Goal: Check status: Check status

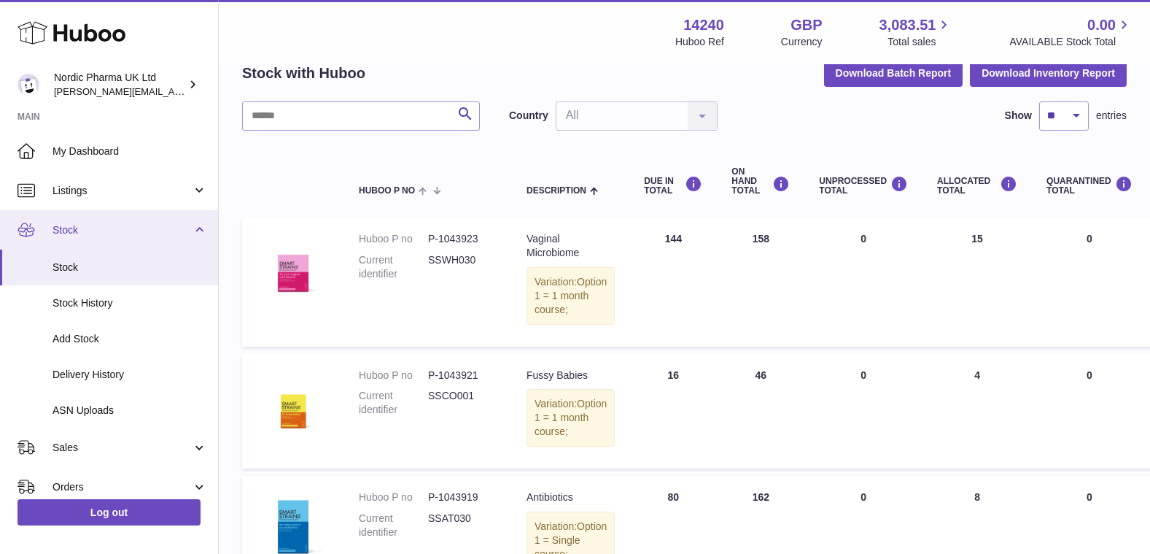
click at [97, 225] on span "Stock" at bounding box center [122, 230] width 139 height 14
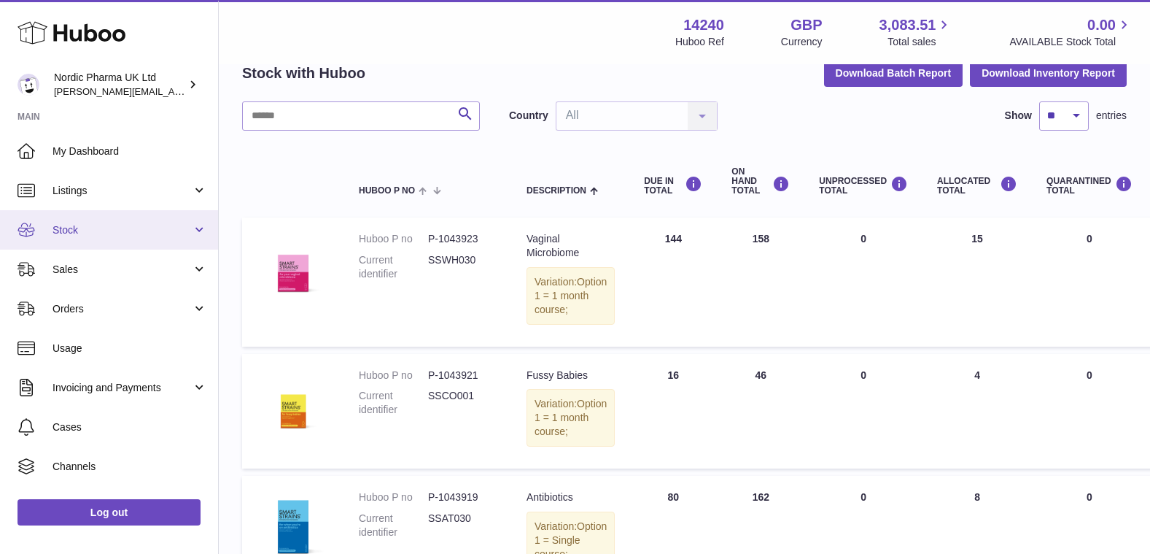
click at [81, 233] on span "Stock" at bounding box center [122, 230] width 139 height 14
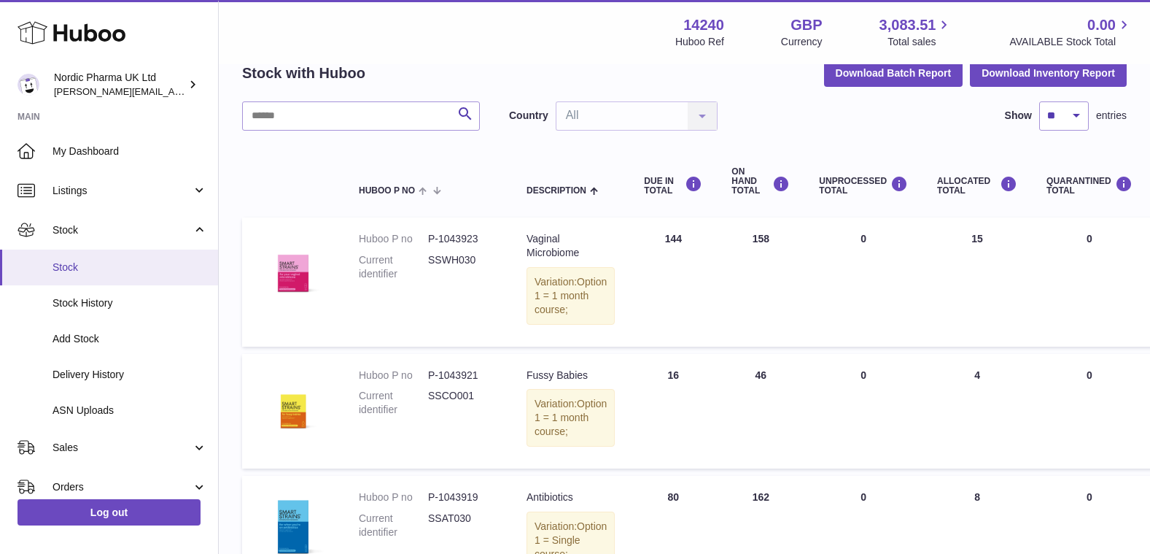
click at [74, 266] on span "Stock" at bounding box center [130, 267] width 155 height 14
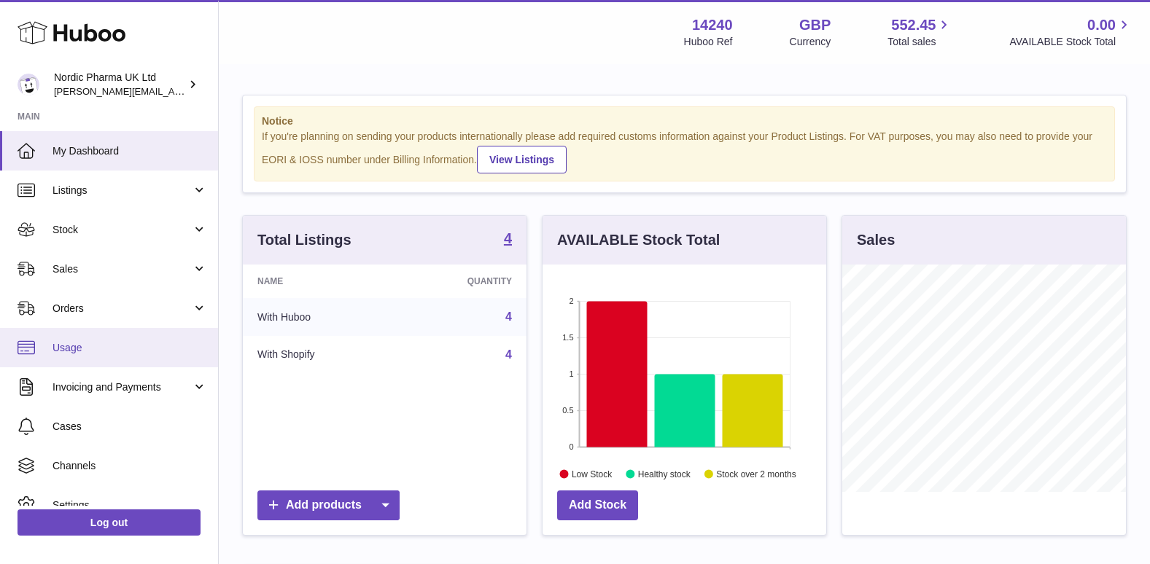
scroll to position [228, 284]
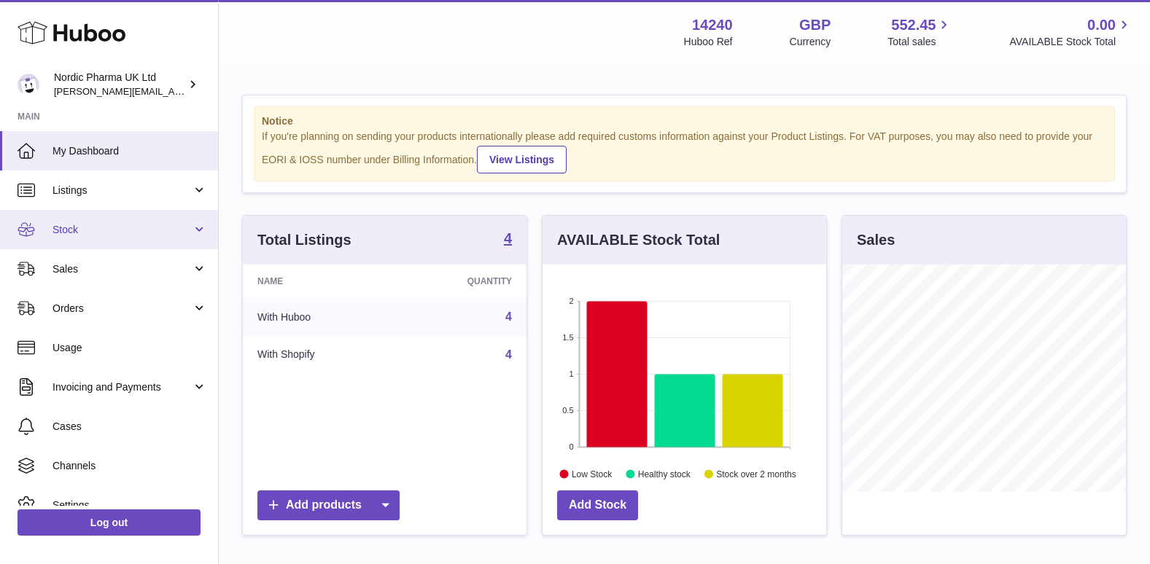
click at [67, 231] on span "Stock" at bounding box center [122, 230] width 139 height 14
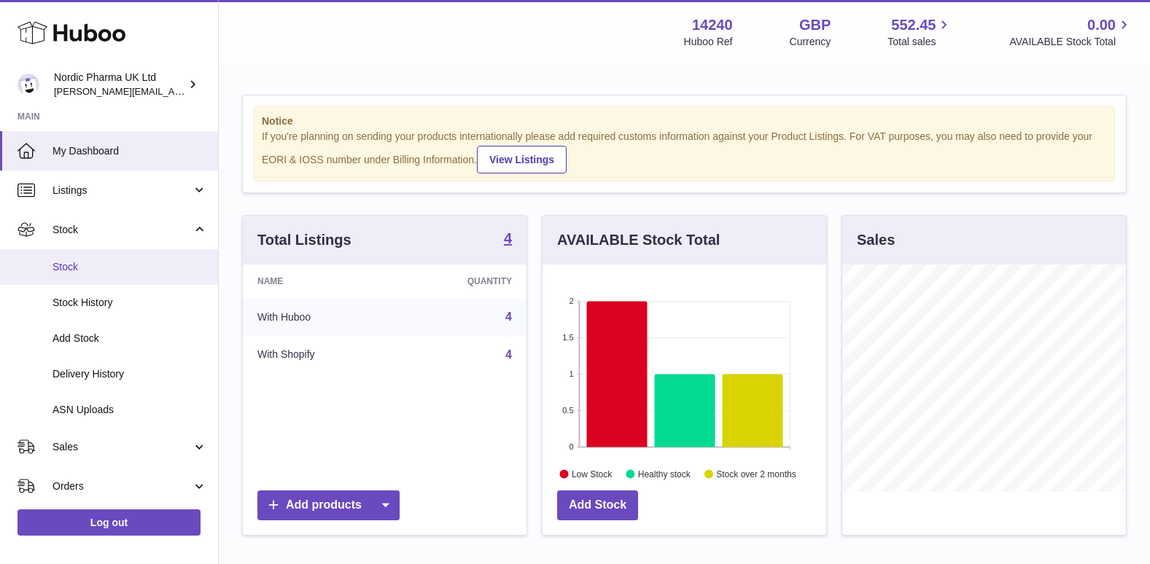
click at [72, 267] on span "Stock" at bounding box center [130, 267] width 155 height 14
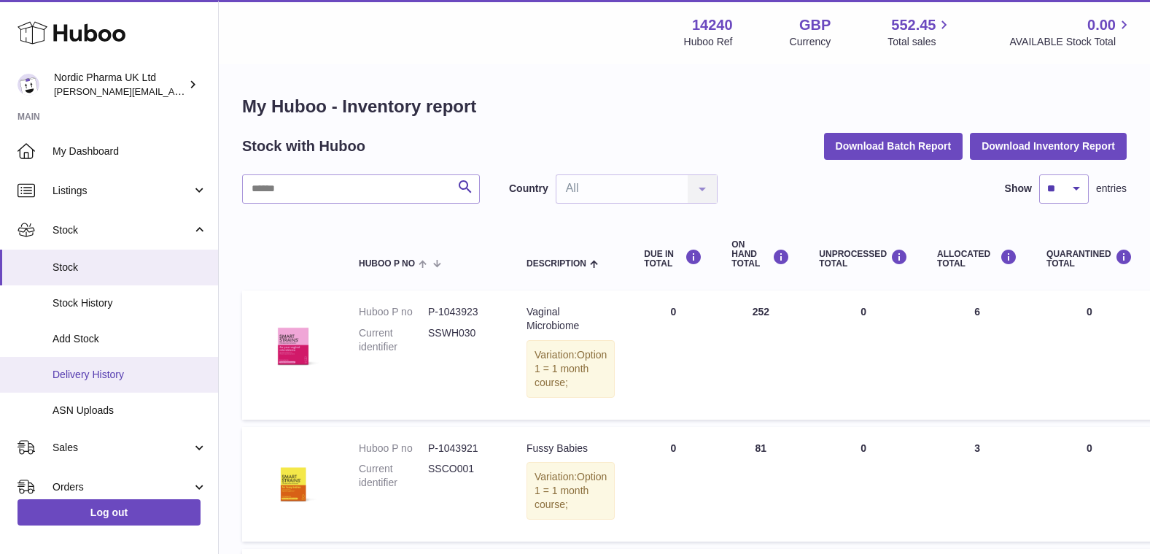
click at [98, 379] on span "Delivery History" at bounding box center [130, 375] width 155 height 14
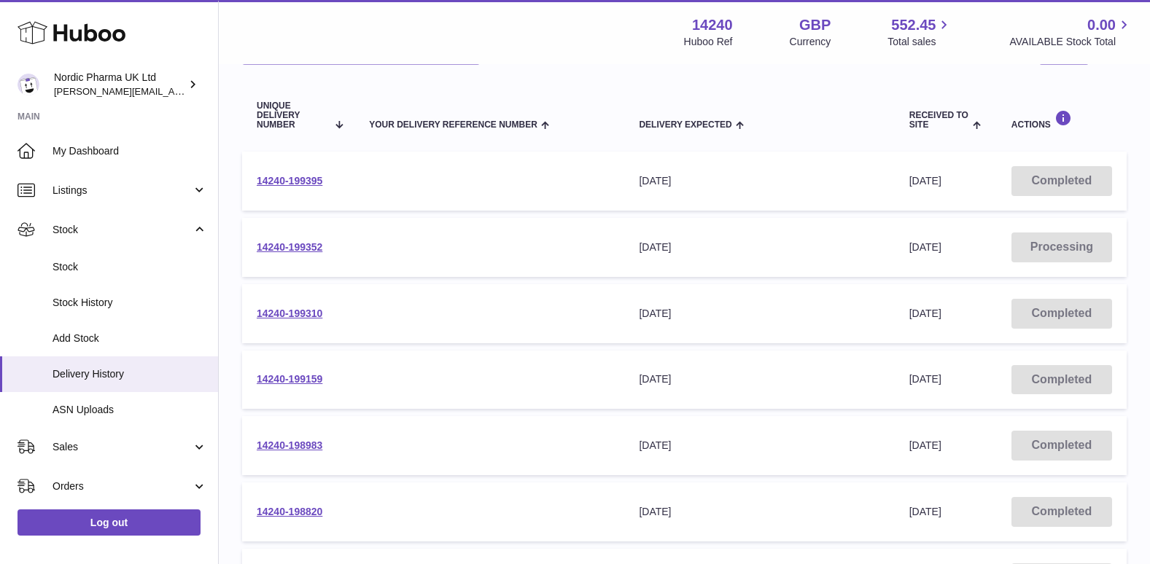
scroll to position [219, 0]
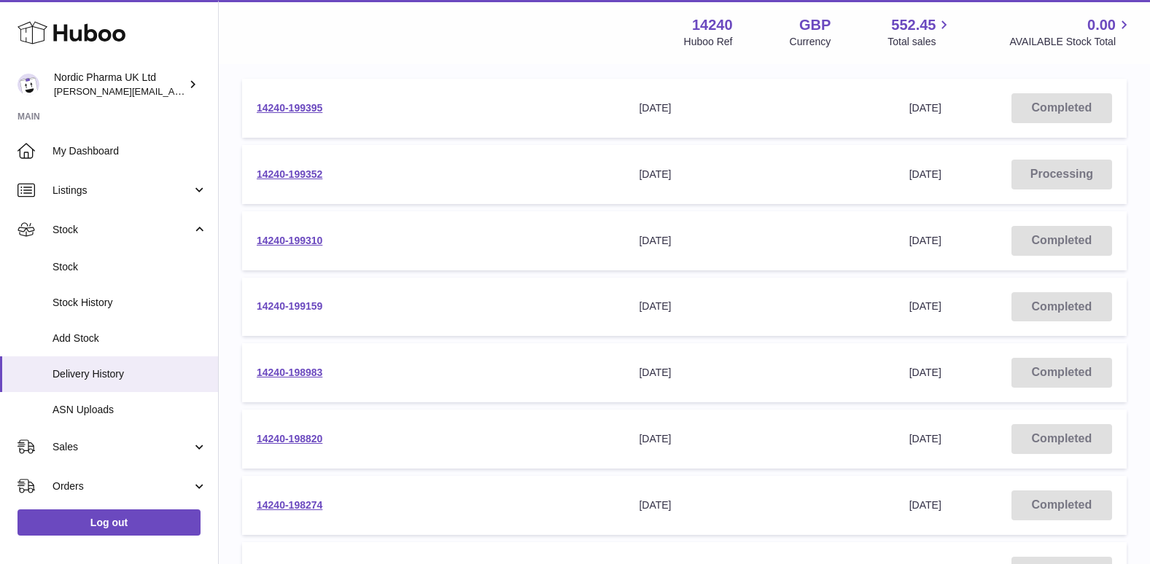
click at [297, 308] on link "14240-199159" at bounding box center [290, 306] width 66 height 12
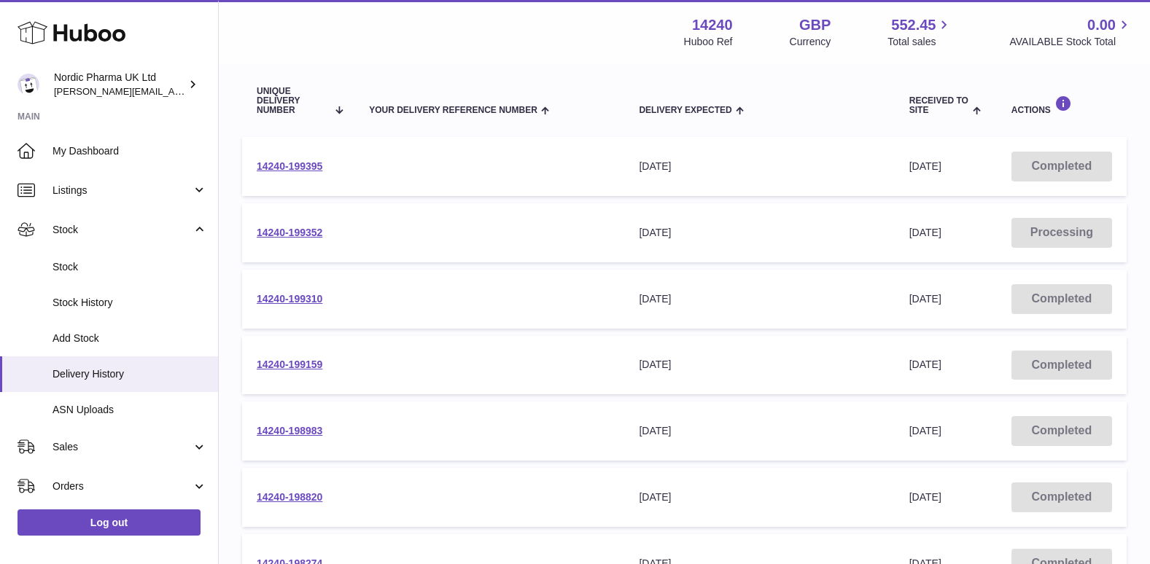
scroll to position [0, 0]
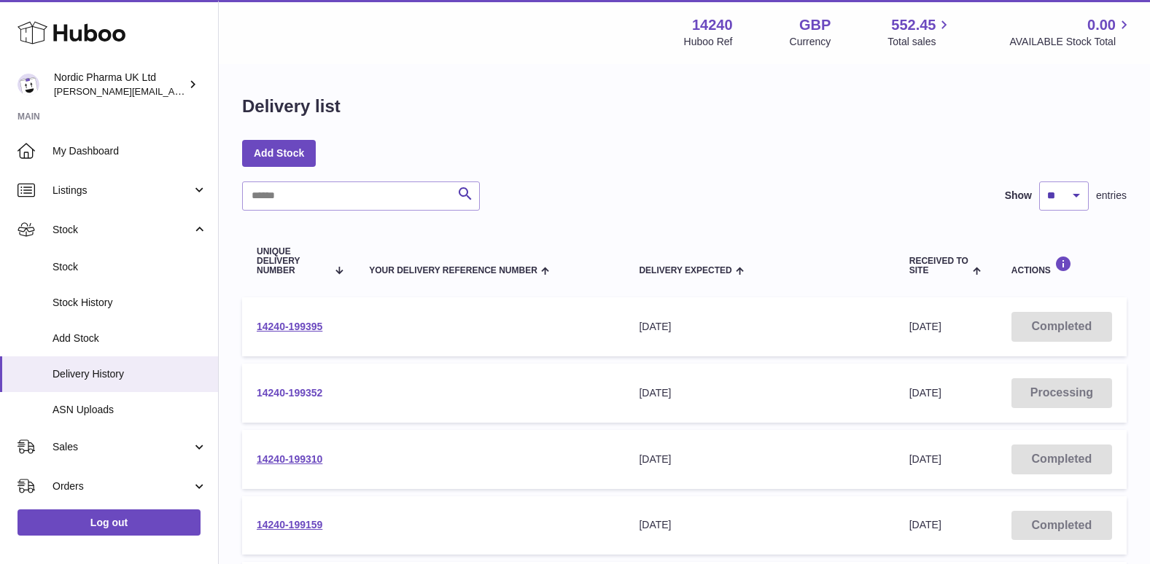
click at [318, 390] on link "14240-199352" at bounding box center [290, 393] width 66 height 12
click at [293, 454] on link "14240-199310" at bounding box center [290, 460] width 66 height 12
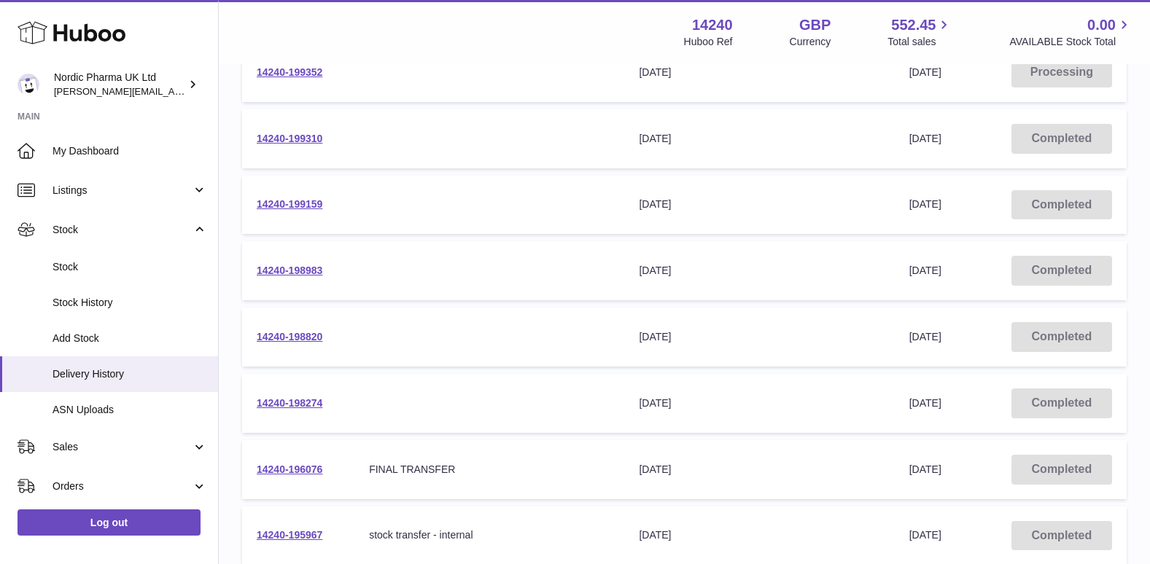
scroll to position [365, 0]
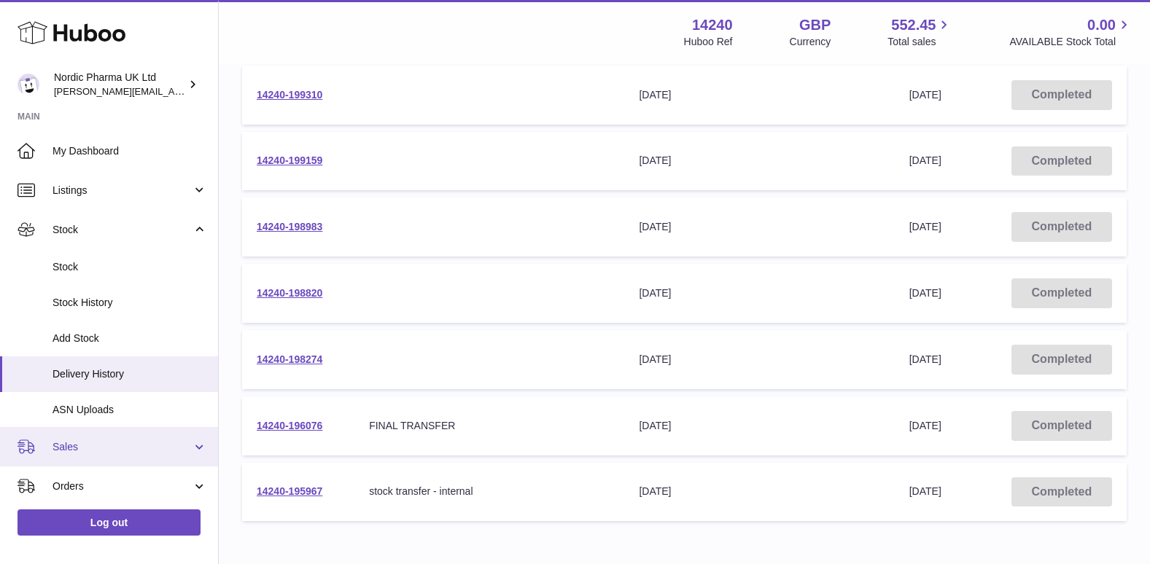
click at [87, 446] on span "Sales" at bounding box center [122, 447] width 139 height 14
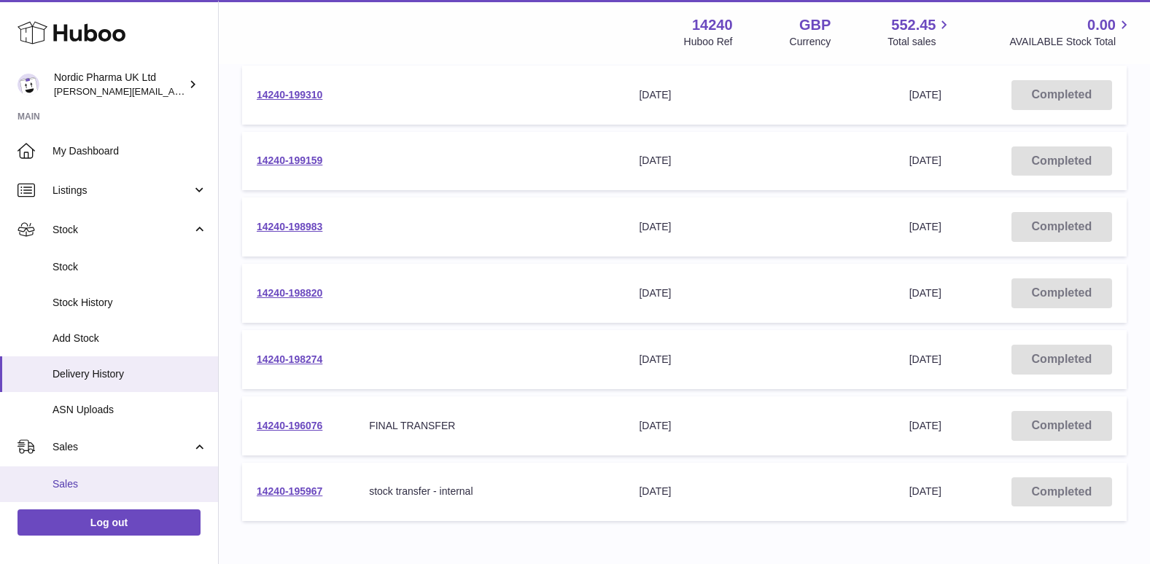
click at [83, 480] on span "Sales" at bounding box center [130, 485] width 155 height 14
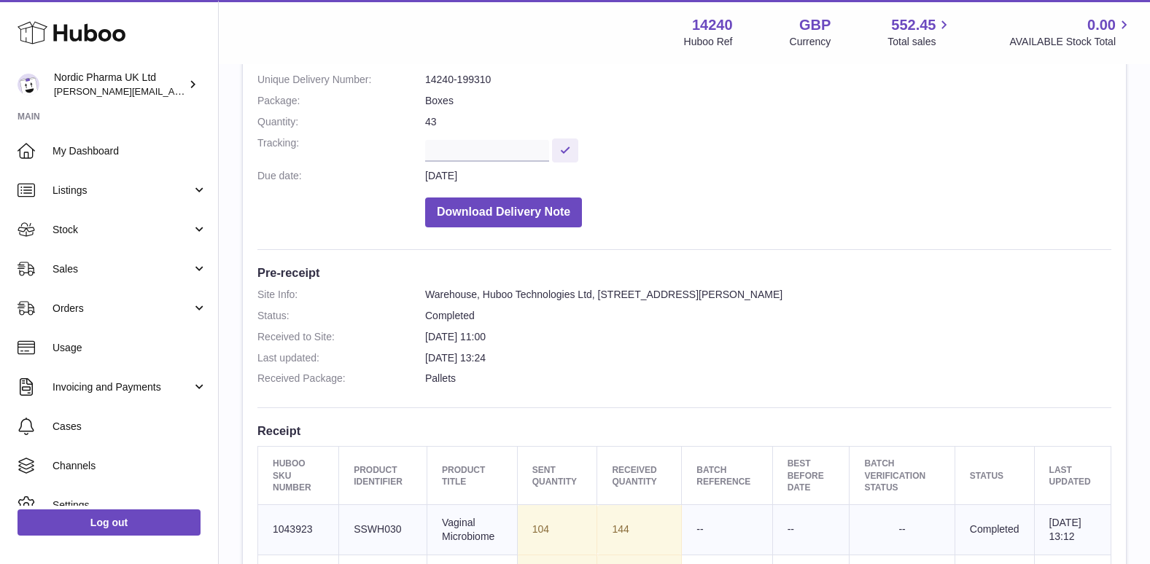
scroll to position [438, 0]
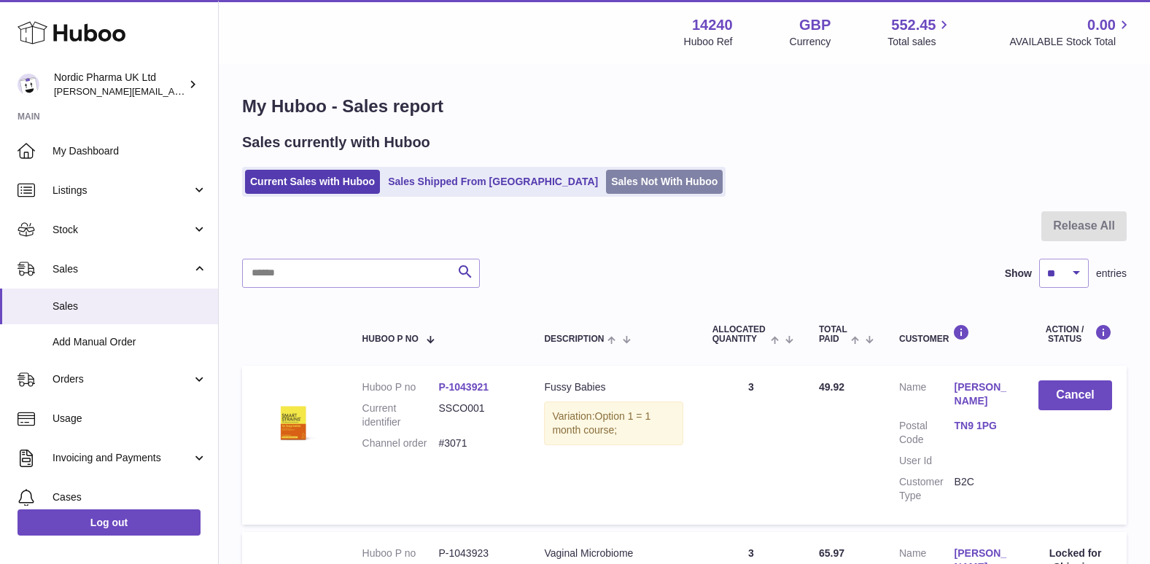
click at [606, 181] on link "Sales Not With Huboo" at bounding box center [664, 182] width 117 height 24
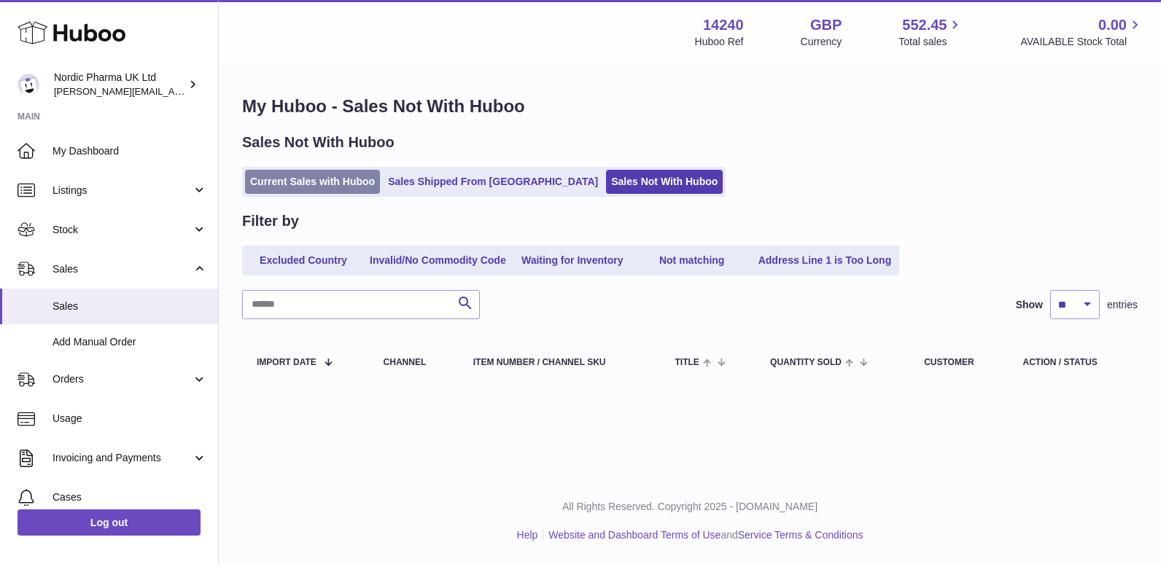
click at [332, 181] on link "Current Sales with Huboo" at bounding box center [312, 182] width 135 height 24
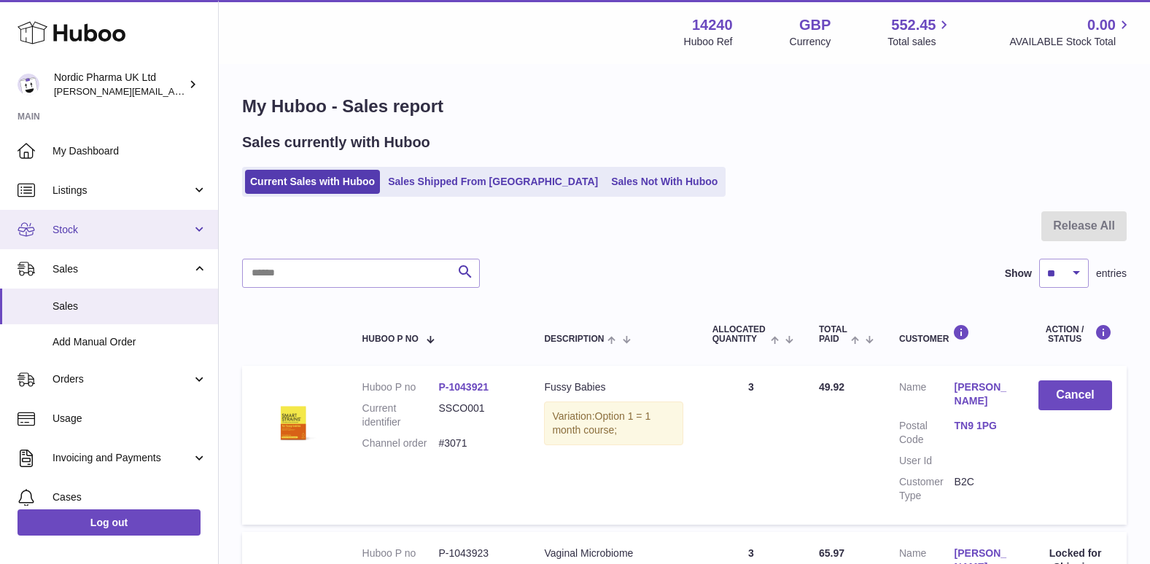
click at [73, 226] on span "Stock" at bounding box center [122, 230] width 139 height 14
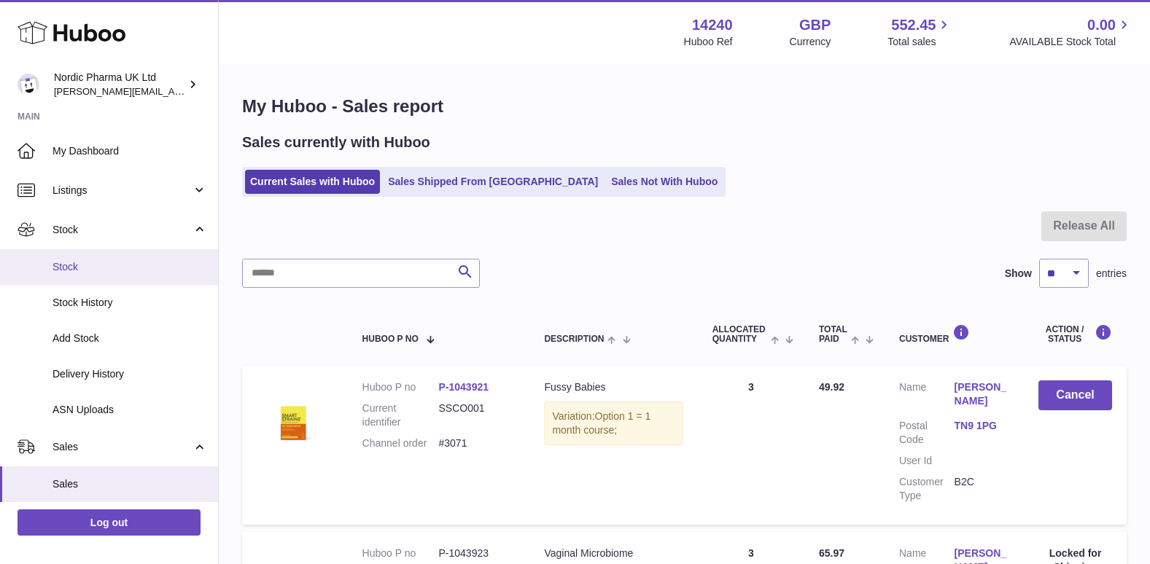
click at [85, 270] on span "Stock" at bounding box center [130, 267] width 155 height 14
